Goal: Task Accomplishment & Management: Manage account settings

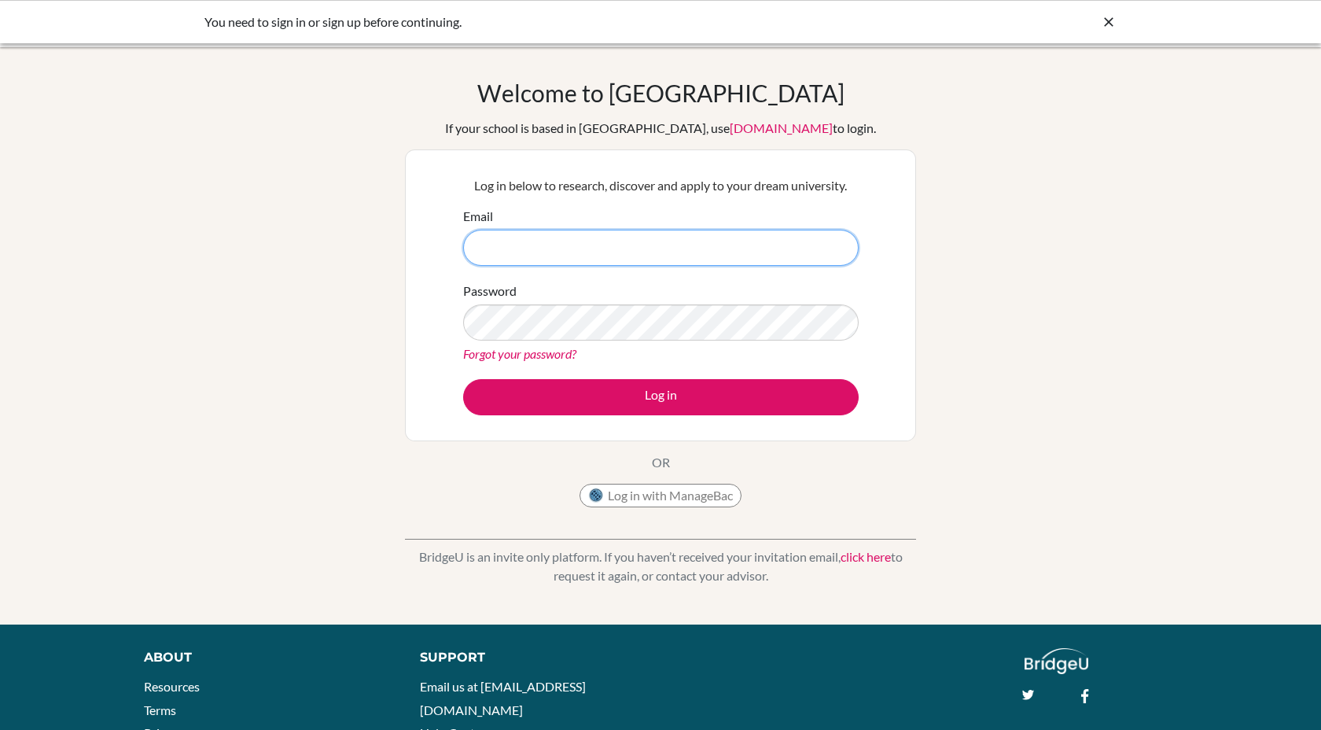
click at [573, 234] on input "Email" at bounding box center [661, 248] width 396 height 36
type input "[EMAIL_ADDRESS][DOMAIN_NAME]"
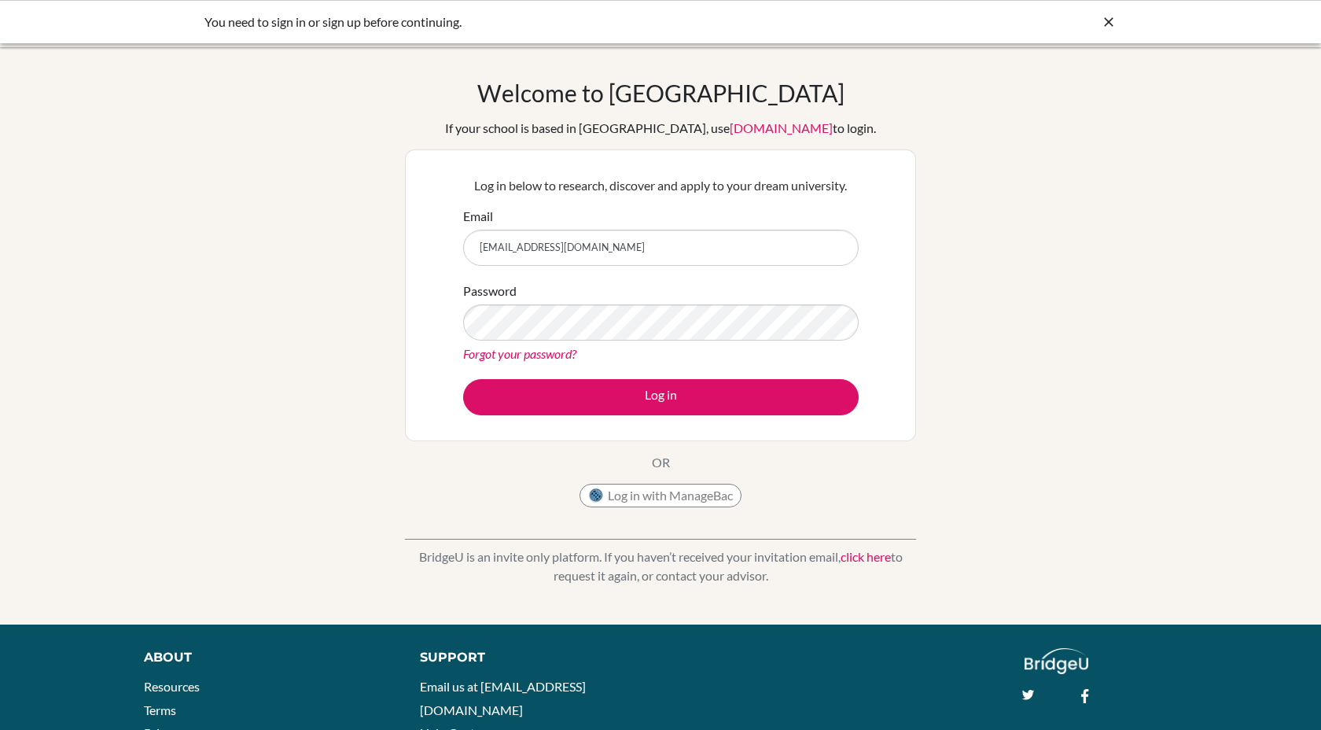
click at [552, 352] on link "Forgot your password?" at bounding box center [519, 353] width 113 height 15
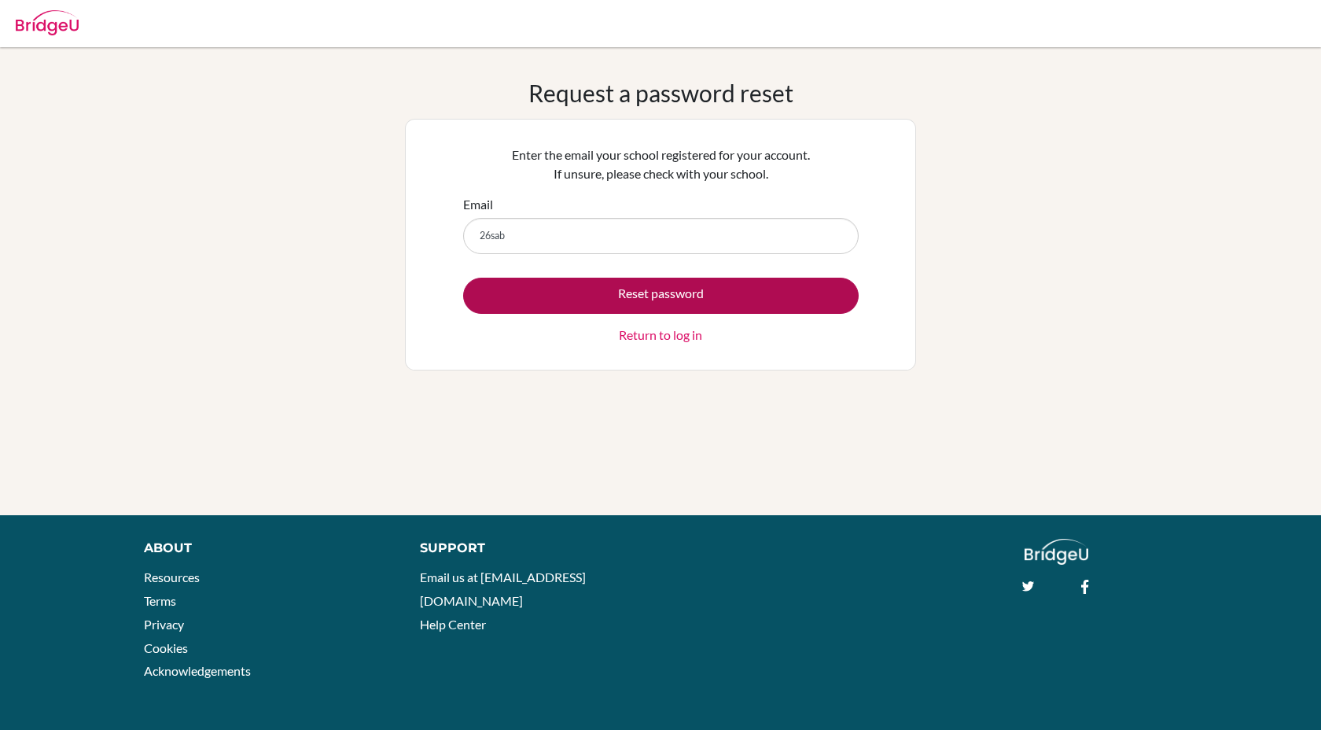
type input "[EMAIL_ADDRESS][DOMAIN_NAME]"
click at [618, 304] on button "Reset password" at bounding box center [661, 296] width 396 height 36
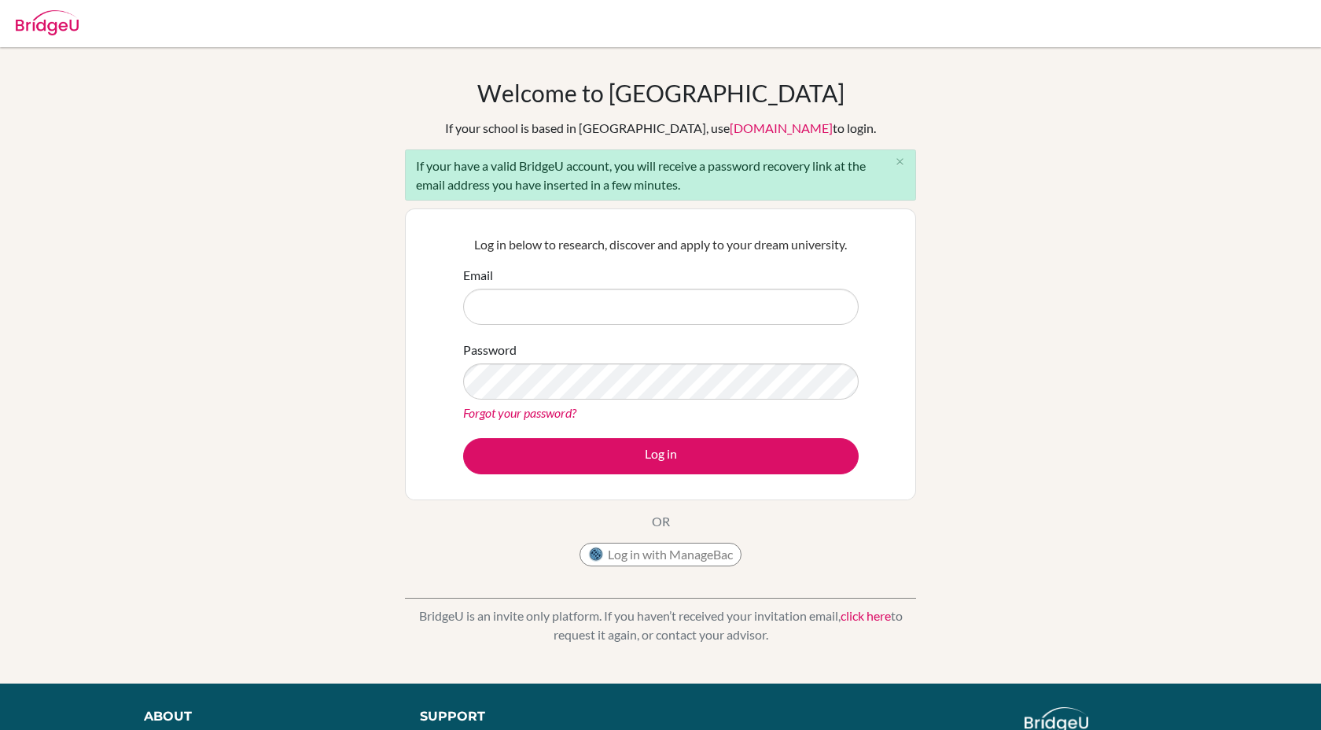
click at [63, 24] on img at bounding box center [47, 22] width 63 height 25
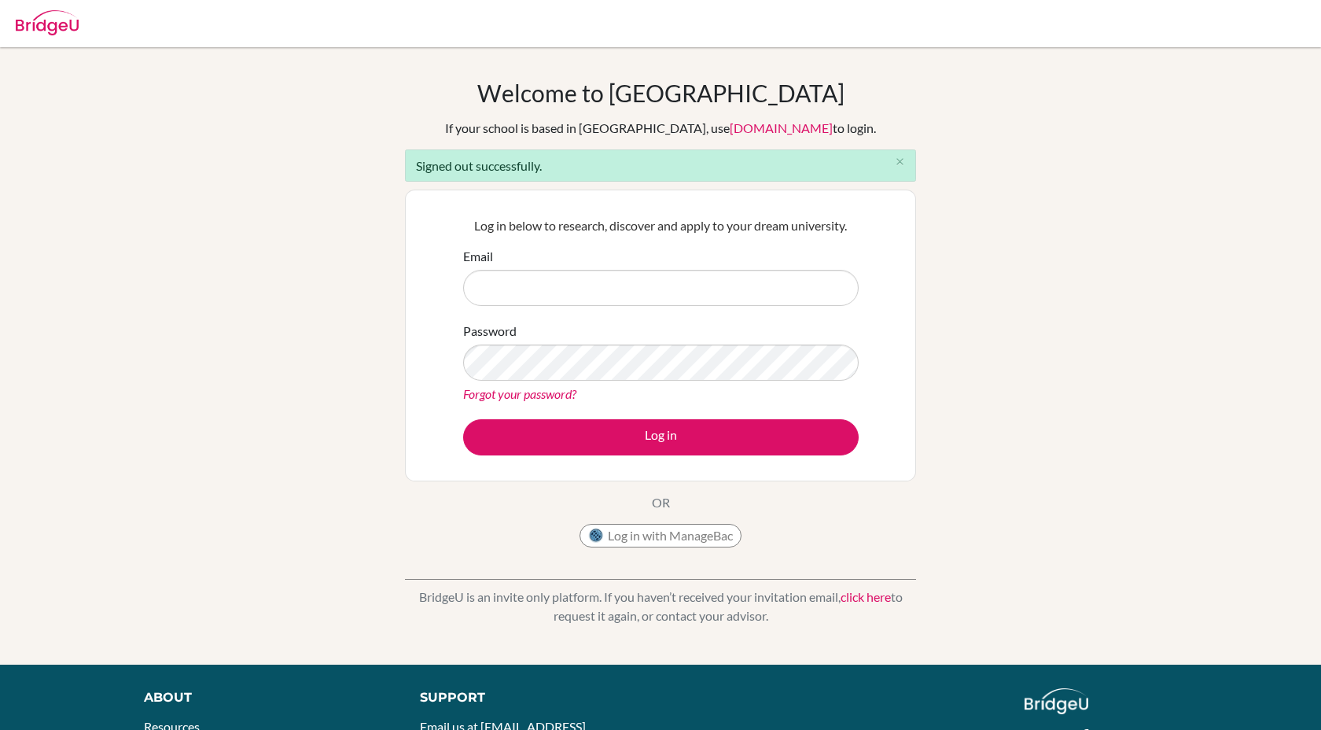
click at [660, 389] on div "Forgot your password?" at bounding box center [661, 394] width 396 height 19
click at [673, 342] on div "Password Forgot your password?" at bounding box center [661, 363] width 396 height 82
click at [674, 289] on input "Email" at bounding box center [661, 288] width 396 height 36
type input "26sabrinas@ecak12.com"
click at [532, 392] on link "Forgot your password?" at bounding box center [519, 393] width 113 height 15
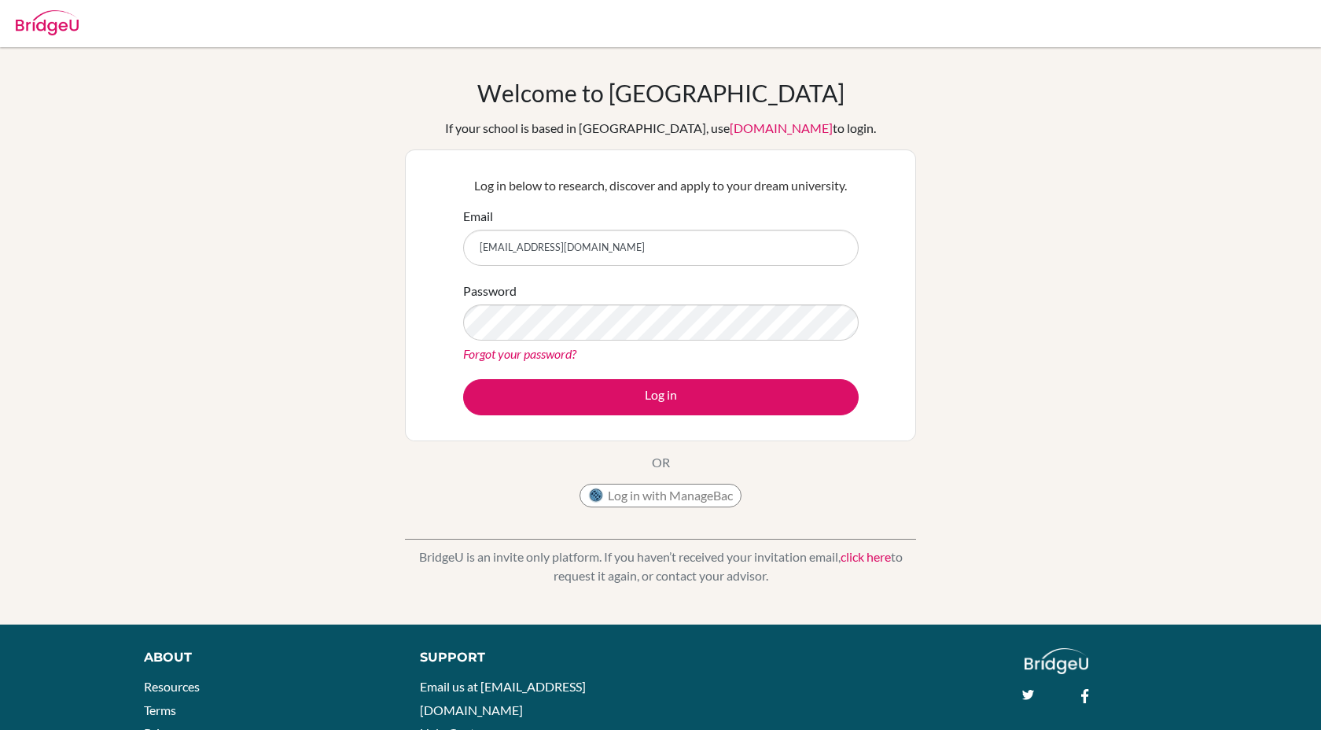
type input "[EMAIL_ADDRESS][DOMAIN_NAME]"
click at [557, 362] on div "Forgot your password?" at bounding box center [661, 353] width 396 height 19
click at [554, 357] on link "Forgot your password?" at bounding box center [519, 353] width 113 height 15
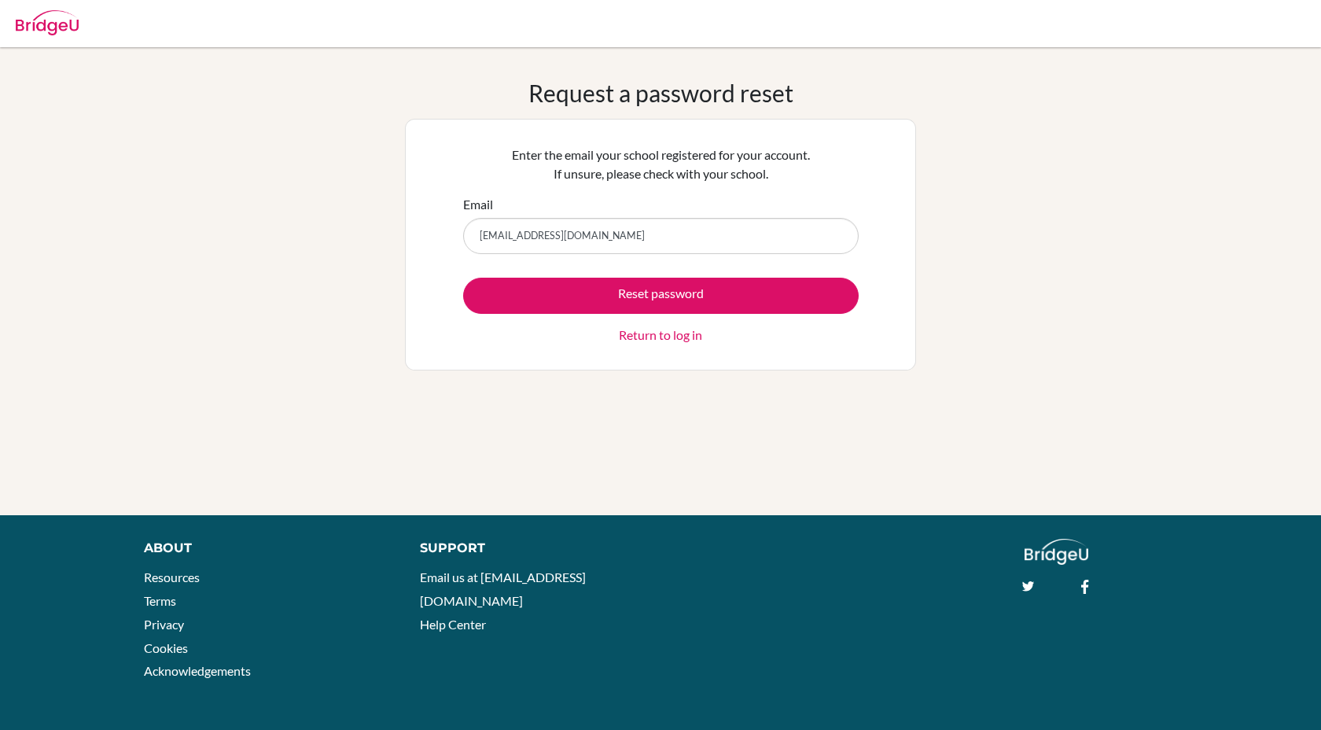
type input "[EMAIL_ADDRESS][DOMAIN_NAME]"
click at [463, 278] on button "Reset password" at bounding box center [661, 296] width 396 height 36
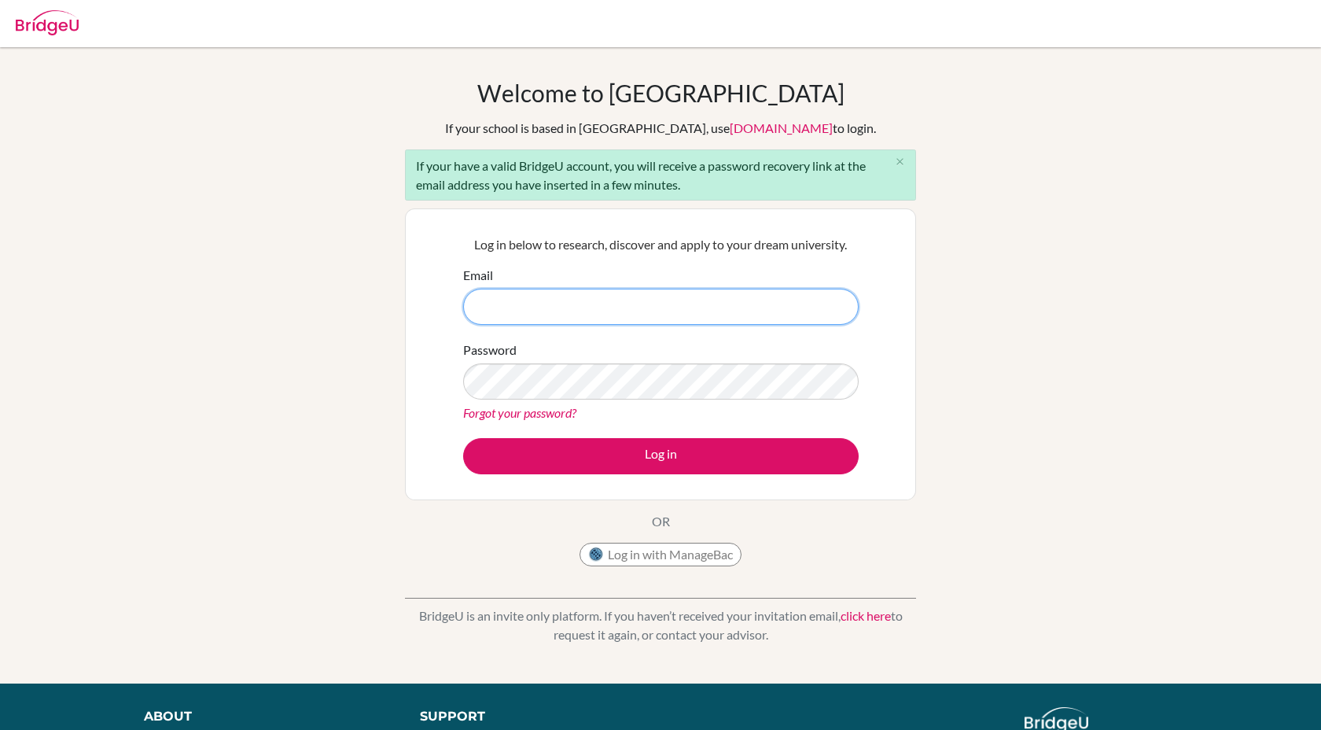
click at [544, 300] on input "Email" at bounding box center [661, 307] width 396 height 36
type input "[EMAIL_ADDRESS][DOMAIN_NAME]"
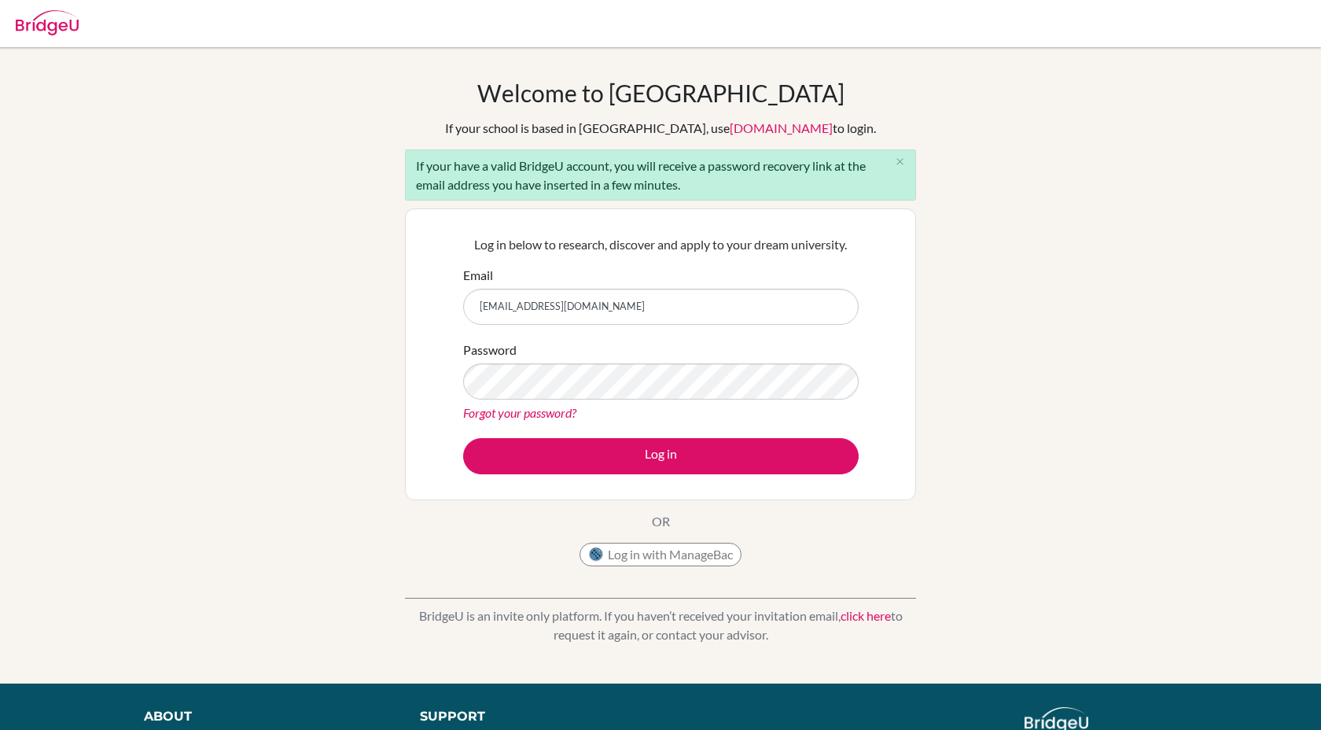
click at [543, 407] on link "Forgot your password?" at bounding box center [519, 412] width 113 height 15
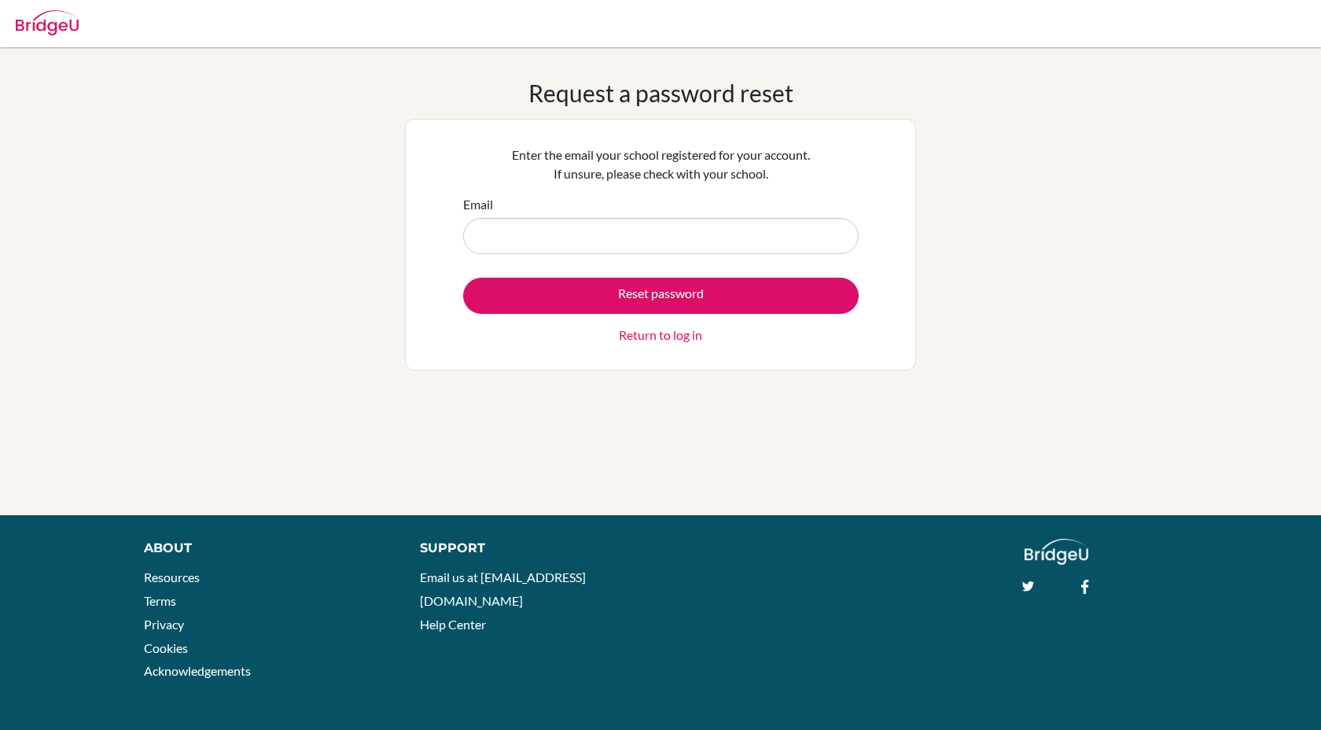
click at [569, 226] on input "Email" at bounding box center [661, 236] width 396 height 36
type input "[EMAIL_ADDRESS][DOMAIN_NAME]"
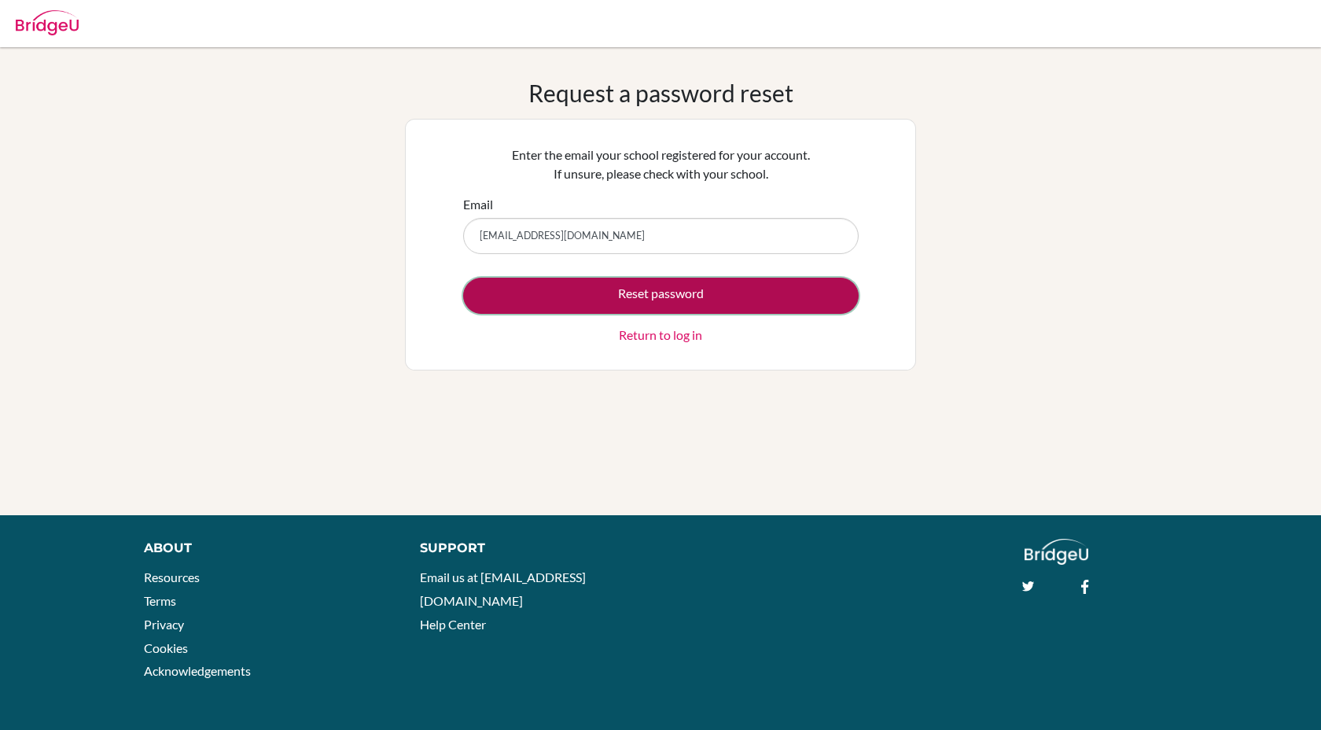
click at [590, 293] on button "Reset password" at bounding box center [661, 296] width 396 height 36
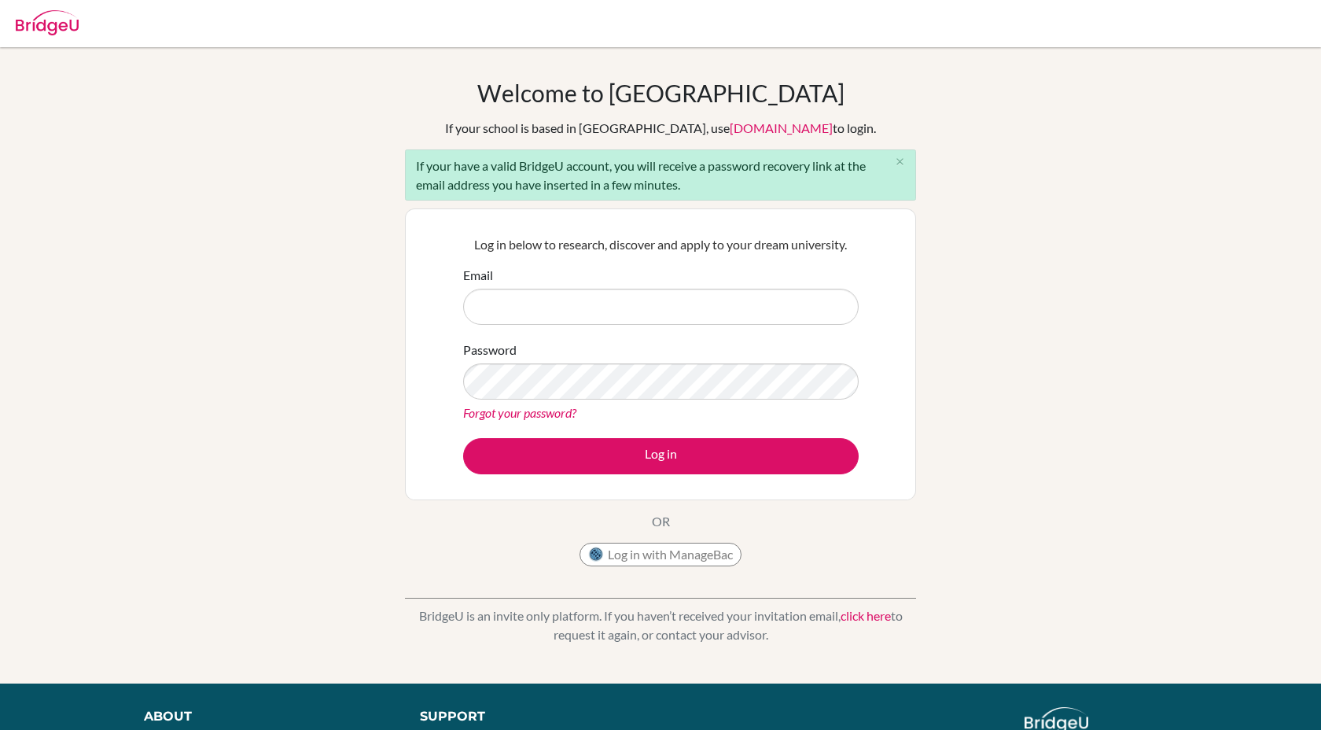
click at [576, 297] on input "Email" at bounding box center [661, 307] width 396 height 36
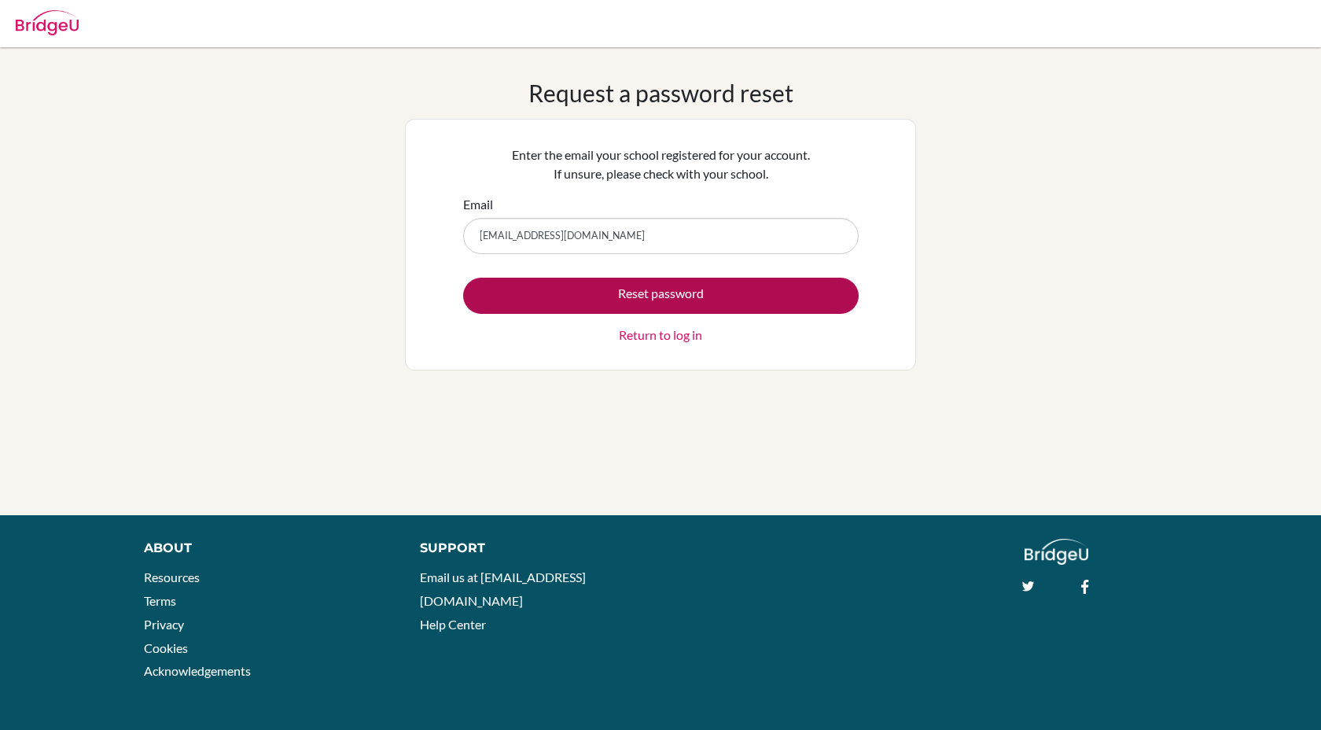
type input "26sabrinas@ecak12.com"
click at [574, 304] on button "Reset password" at bounding box center [661, 296] width 396 height 36
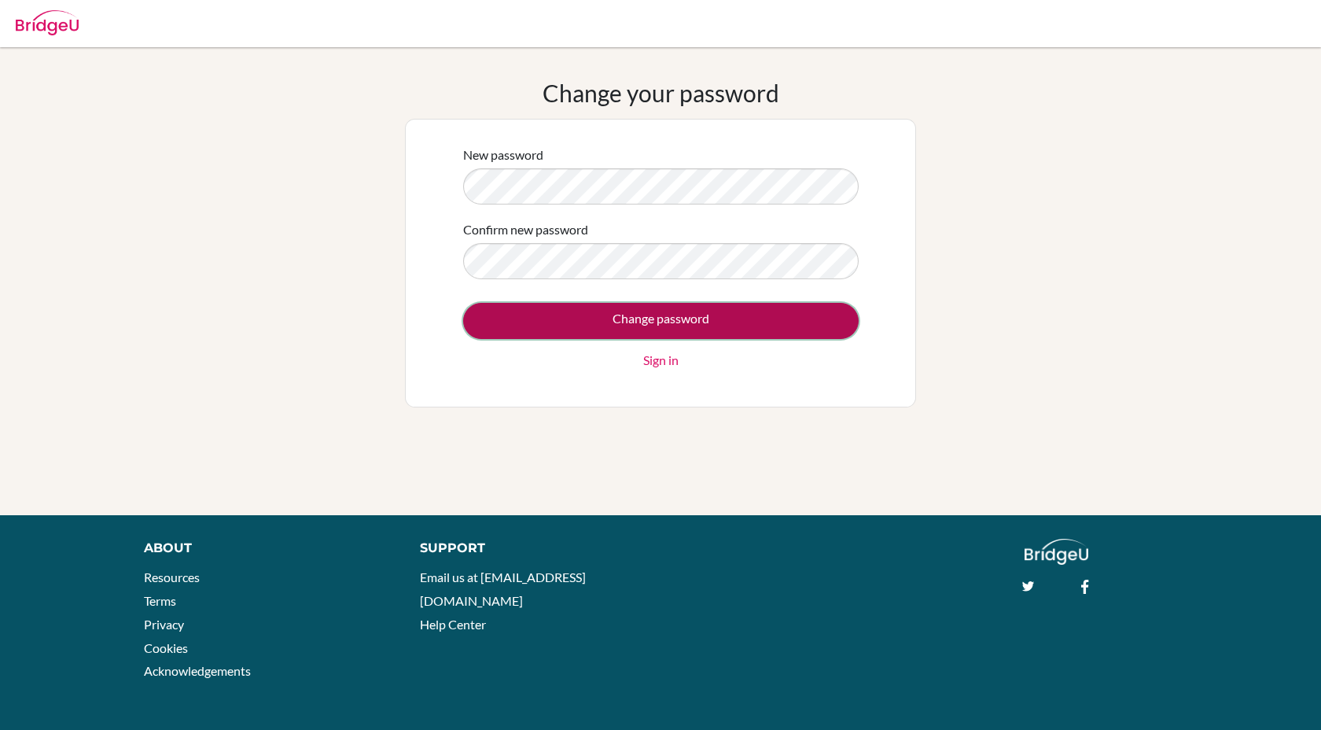
click at [606, 331] on input "Change password" at bounding box center [661, 321] width 396 height 36
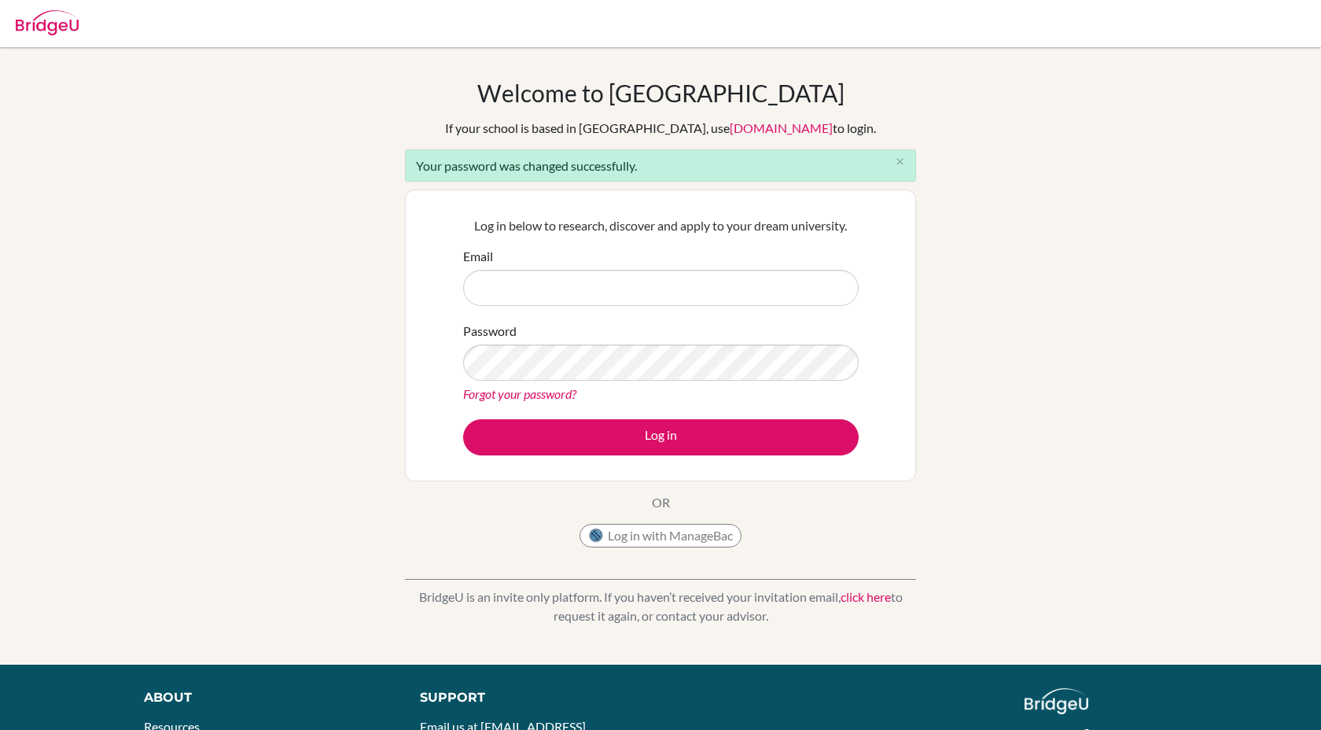
click at [593, 303] on input "Email" at bounding box center [661, 288] width 396 height 36
type input "[EMAIL_ADDRESS][DOMAIN_NAME]"
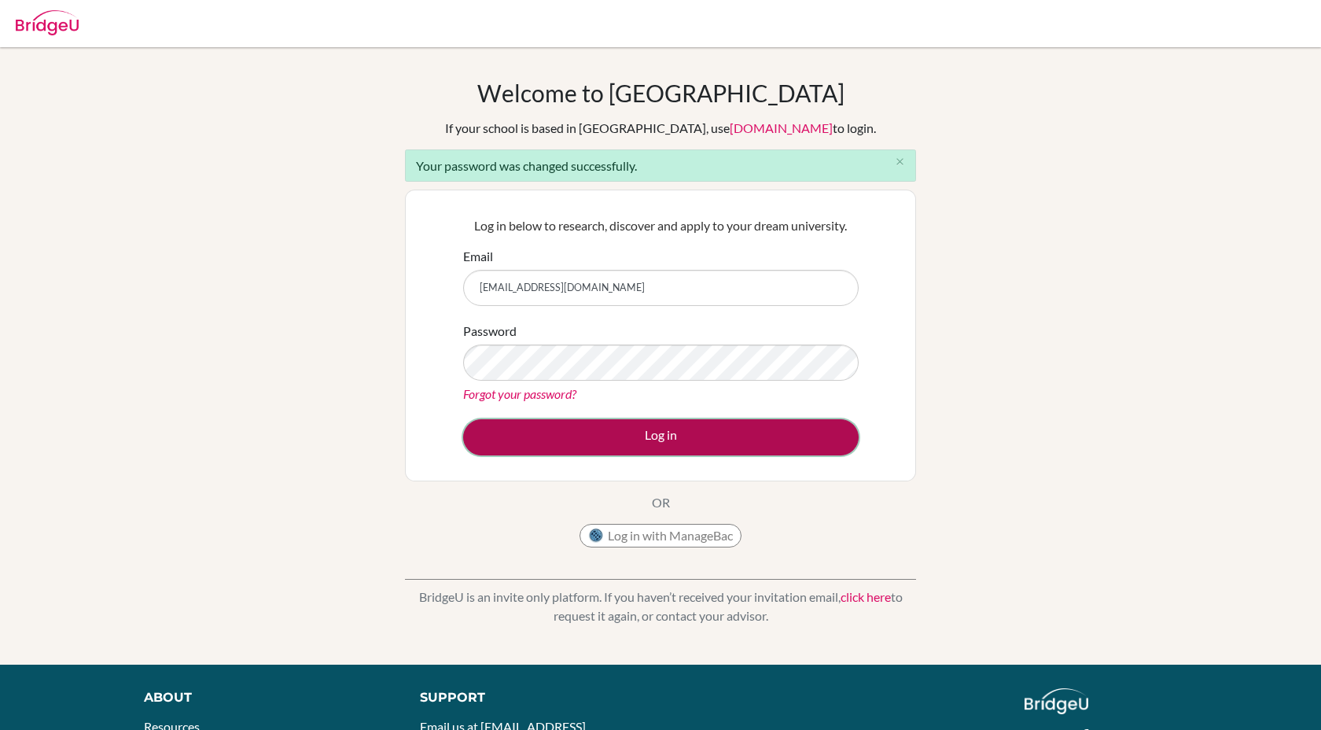
click at [599, 432] on button "Log in" at bounding box center [661, 437] width 396 height 36
